Goal: Complete application form: Complete application form

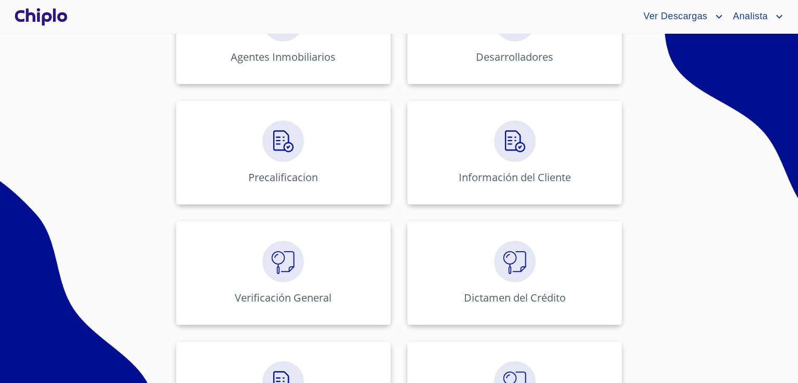
scroll to position [364, 0]
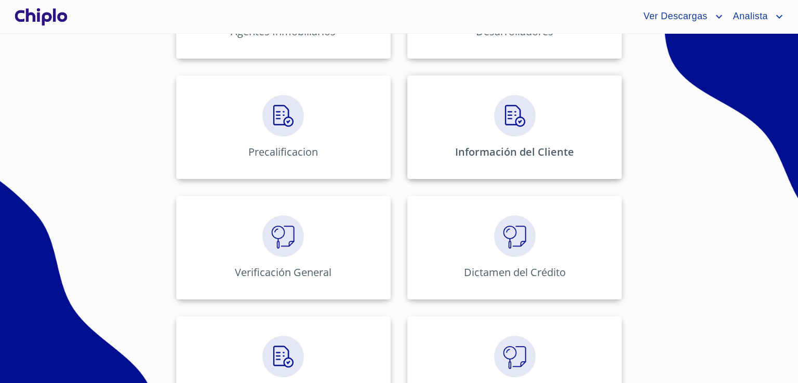
click at [596, 158] on div "Información del Cliente" at bounding box center [514, 127] width 215 height 104
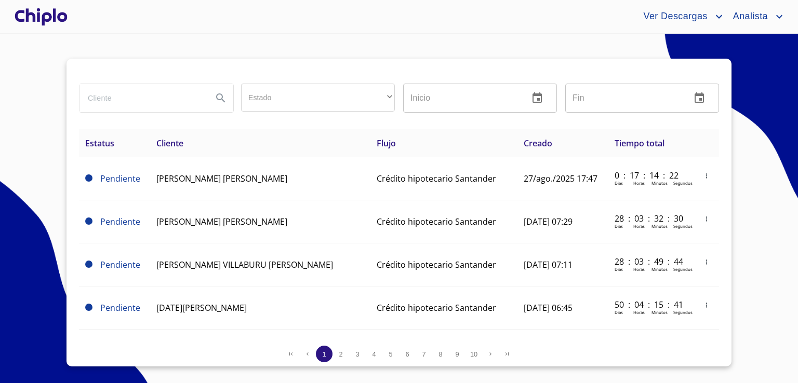
click at [95, 99] on input "search" at bounding box center [141, 98] width 125 height 28
type input "[PERSON_NAME]"
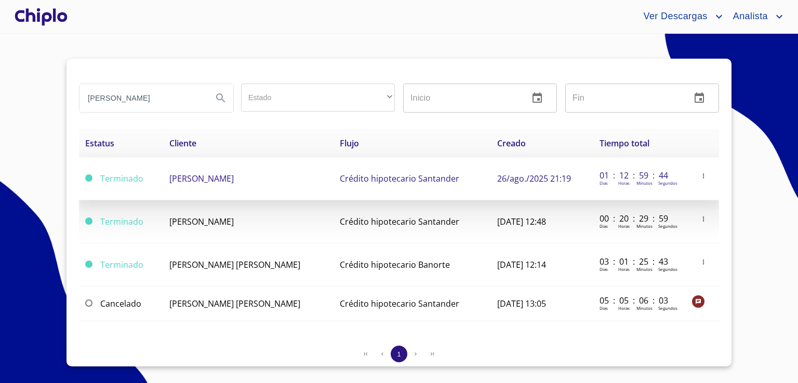
click at [227, 196] on td "[PERSON_NAME]" at bounding box center [248, 178] width 171 height 43
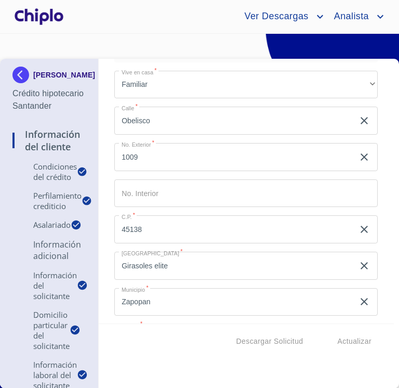
scroll to position [1818, 0]
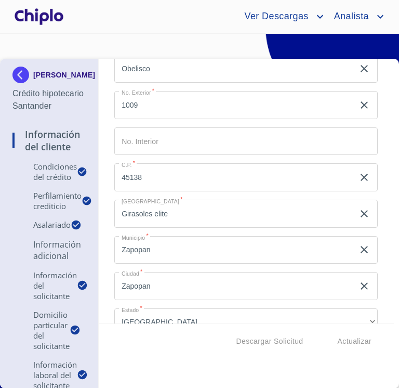
click at [154, 179] on input "45138" at bounding box center [234, 177] width 240 height 28
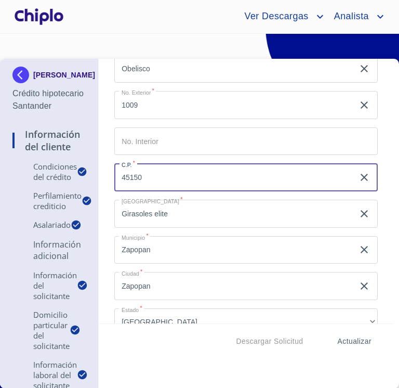
type input "45150"
click at [350, 345] on span "Actualizar" at bounding box center [355, 341] width 34 height 13
